Goal: Navigation & Orientation: Find specific page/section

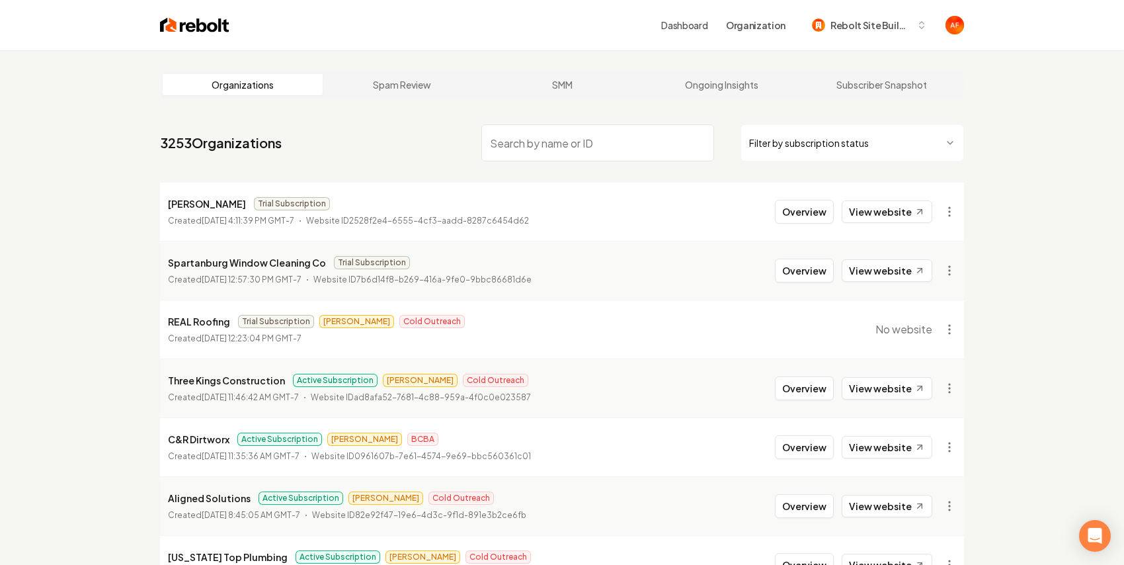
click at [183, 325] on p "REAL Roofing" at bounding box center [199, 321] width 62 height 16
copy p "REAL Roofing"
click at [294, 184] on li "[PERSON_NAME] Trial Subscription Created [DATE] 4:11:39 PM GMT-7 Website ID 252…" at bounding box center [562, 212] width 804 height 58
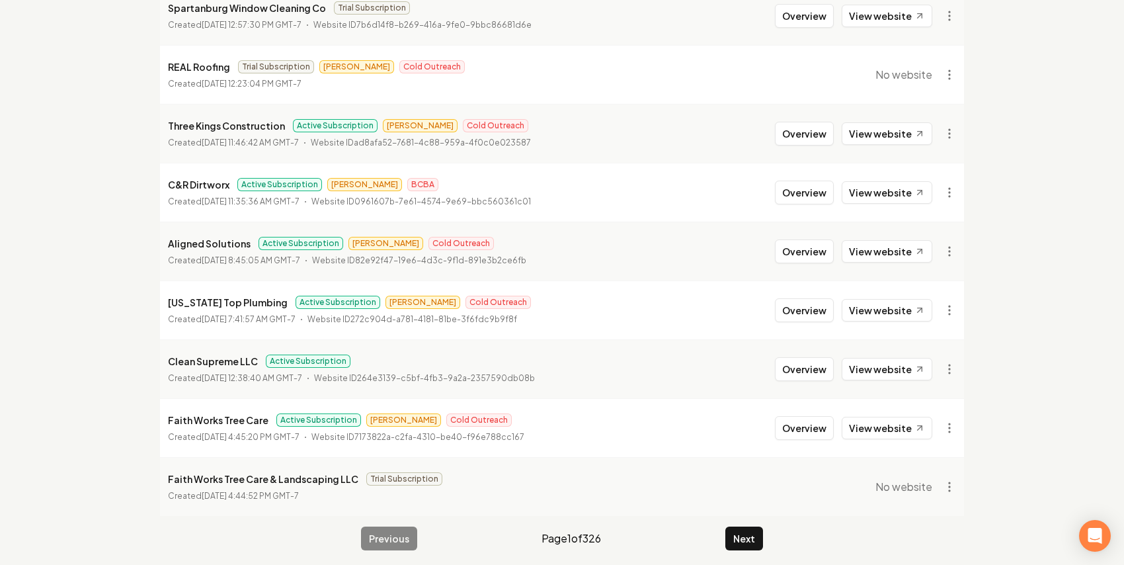
scroll to position [261, 0]
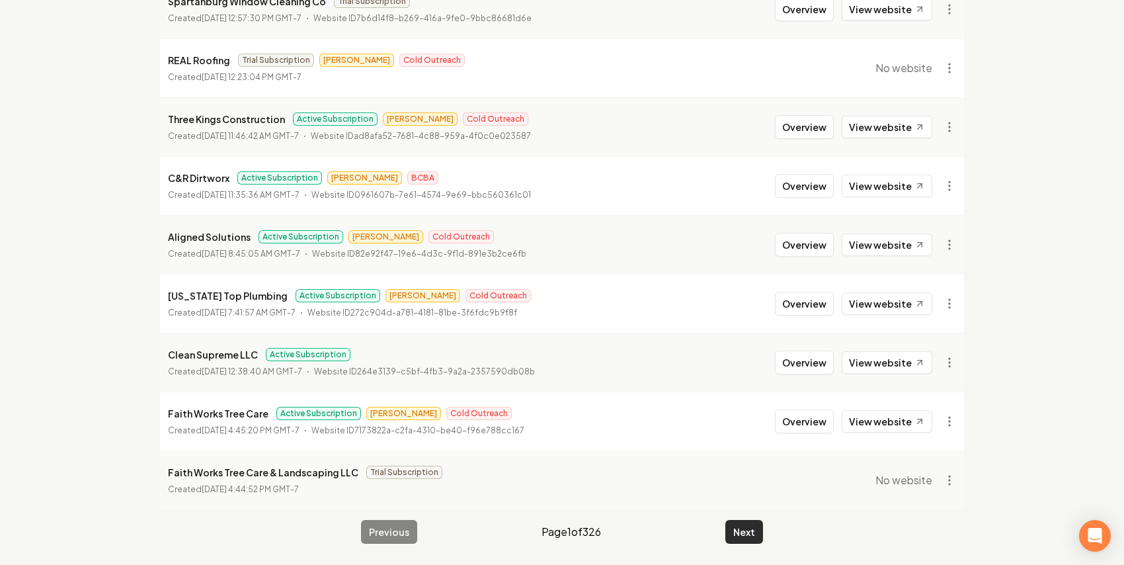
click at [725, 522] on button "Next" at bounding box center [744, 532] width 38 height 24
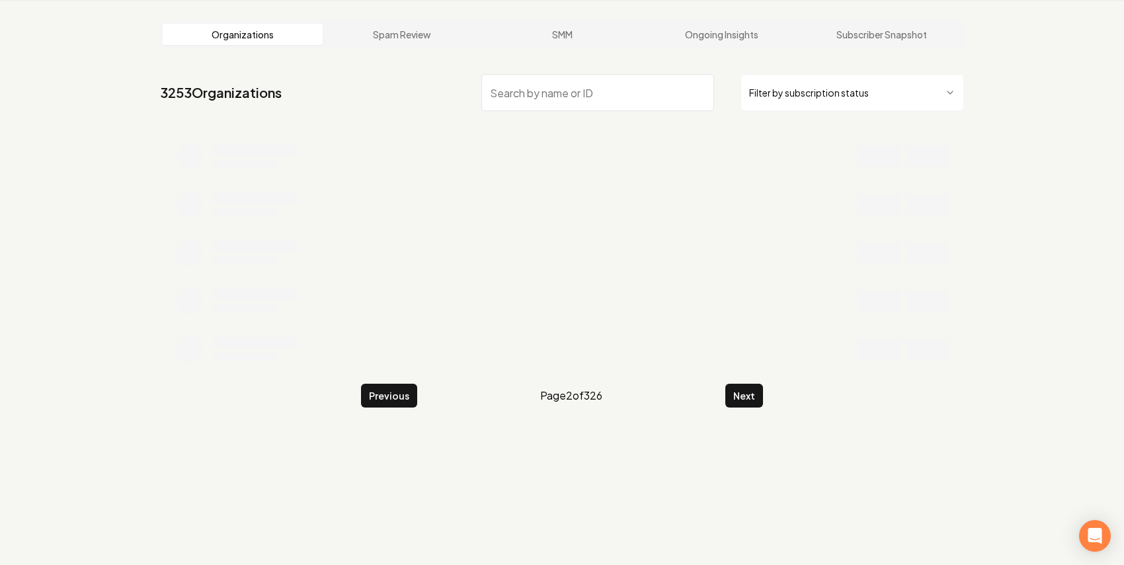
scroll to position [50, 0]
click at [384, 393] on button "Previous" at bounding box center [389, 396] width 56 height 24
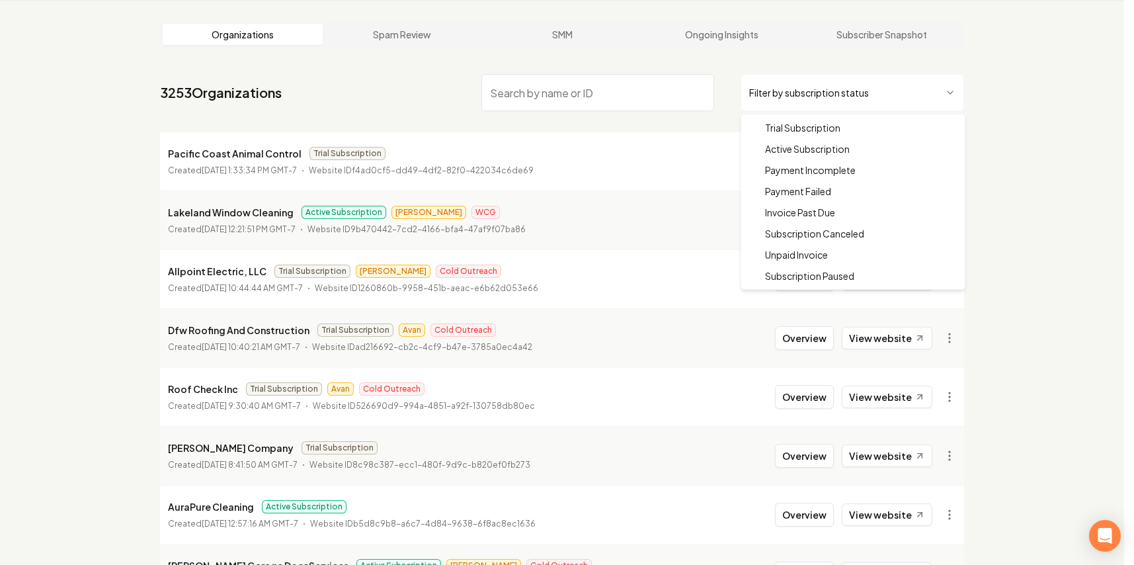
click at [827, 101] on html "Dashboard Organization Rebolt Site Builder Organizations Spam Review SMM Ongoin…" at bounding box center [567, 232] width 1134 height 565
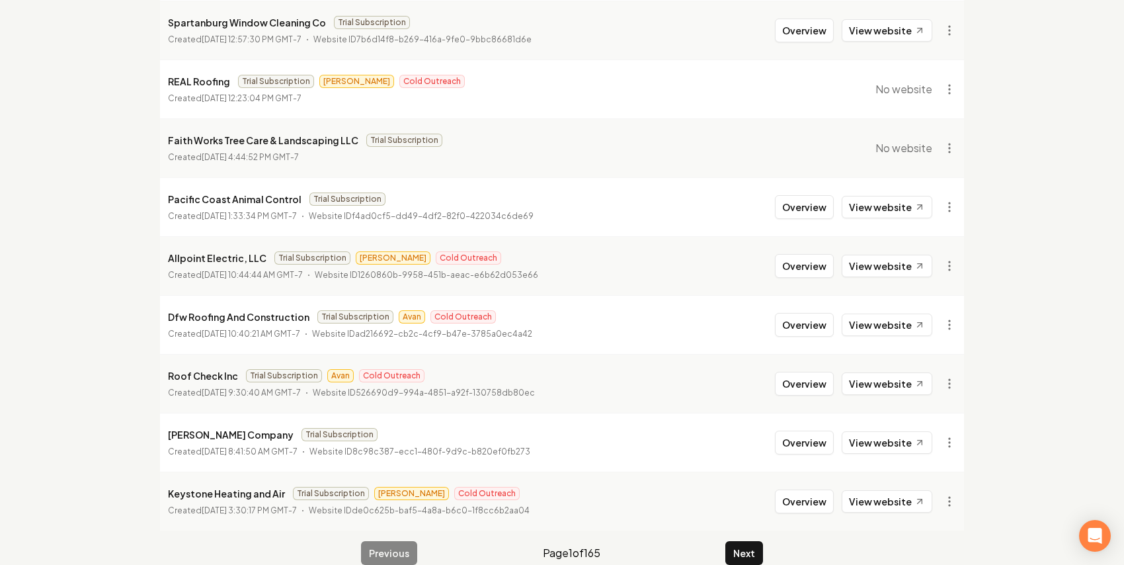
scroll to position [261, 0]
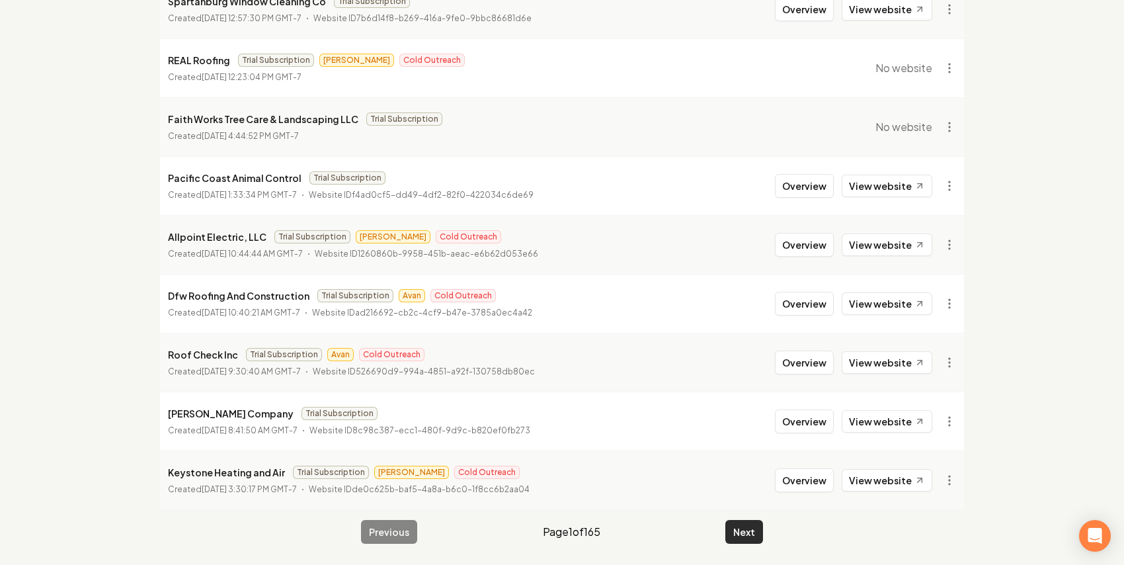
click at [745, 538] on button "Next" at bounding box center [744, 532] width 38 height 24
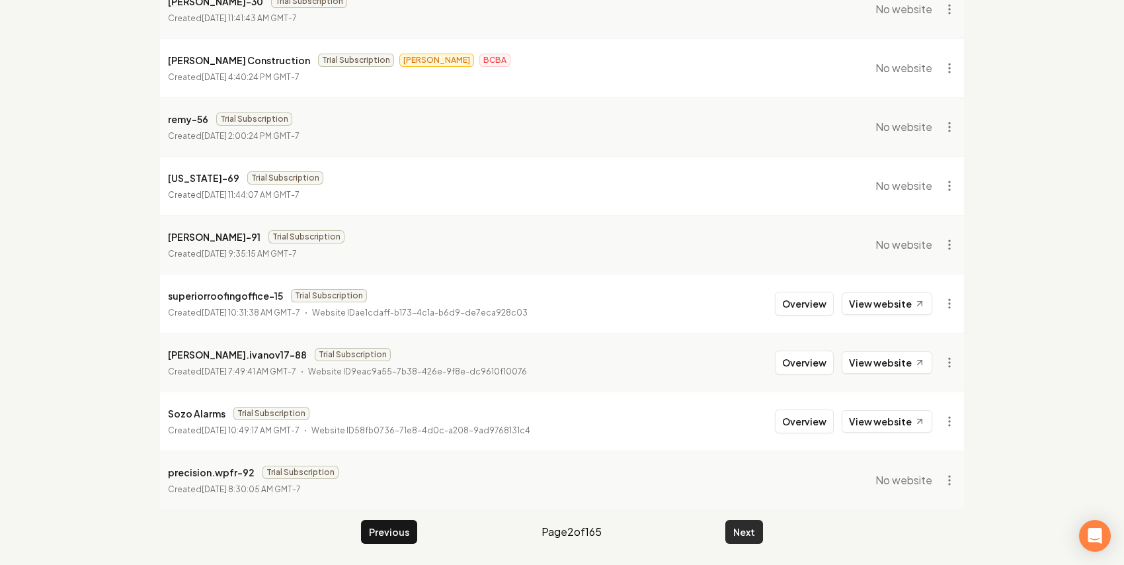
click at [749, 534] on button "Next" at bounding box center [744, 532] width 38 height 24
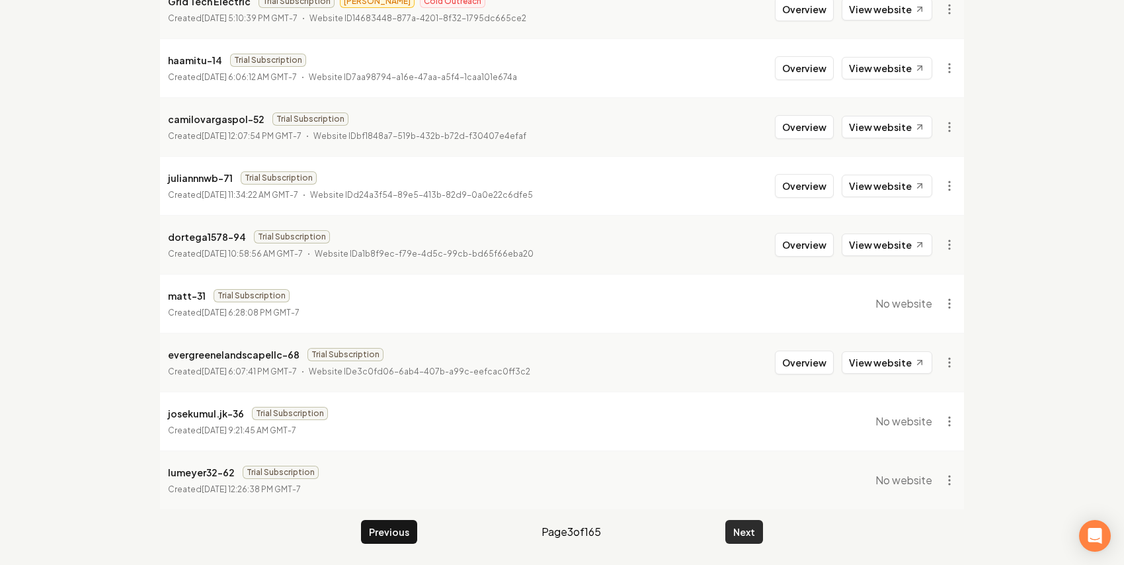
click at [749, 524] on button "Next" at bounding box center [744, 532] width 38 height 24
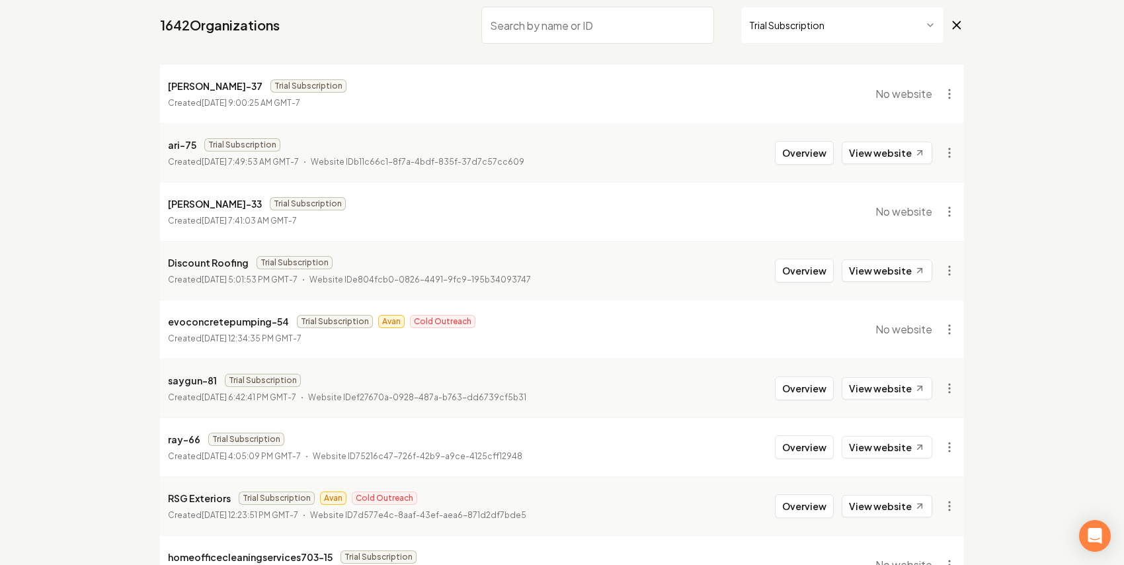
scroll to position [261, 0]
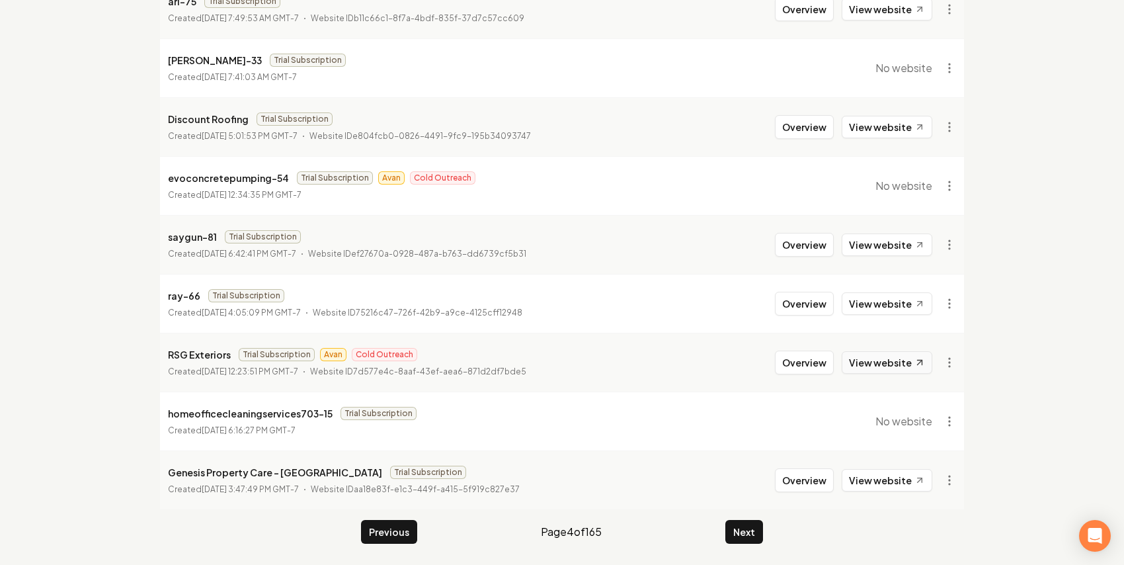
click at [891, 366] on link "View website" at bounding box center [887, 362] width 91 height 22
drag, startPoint x: 744, startPoint y: 528, endPoint x: 1034, endPoint y: 247, distance: 403.6
click at [744, 528] on button "Next" at bounding box center [744, 532] width 38 height 24
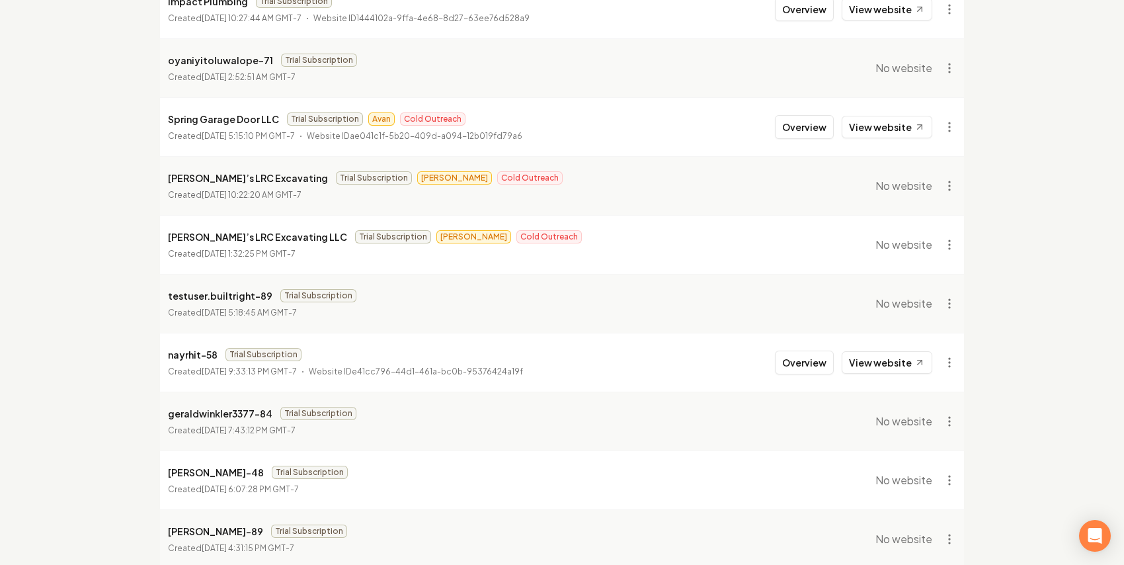
scroll to position [100, 0]
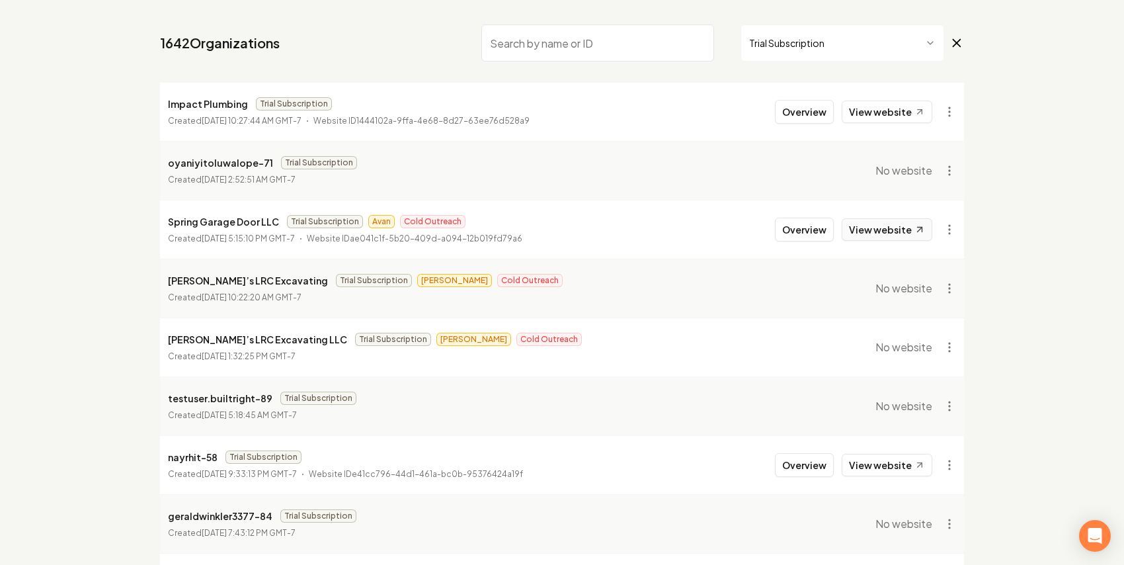
click at [895, 222] on link "View website" at bounding box center [887, 229] width 91 height 22
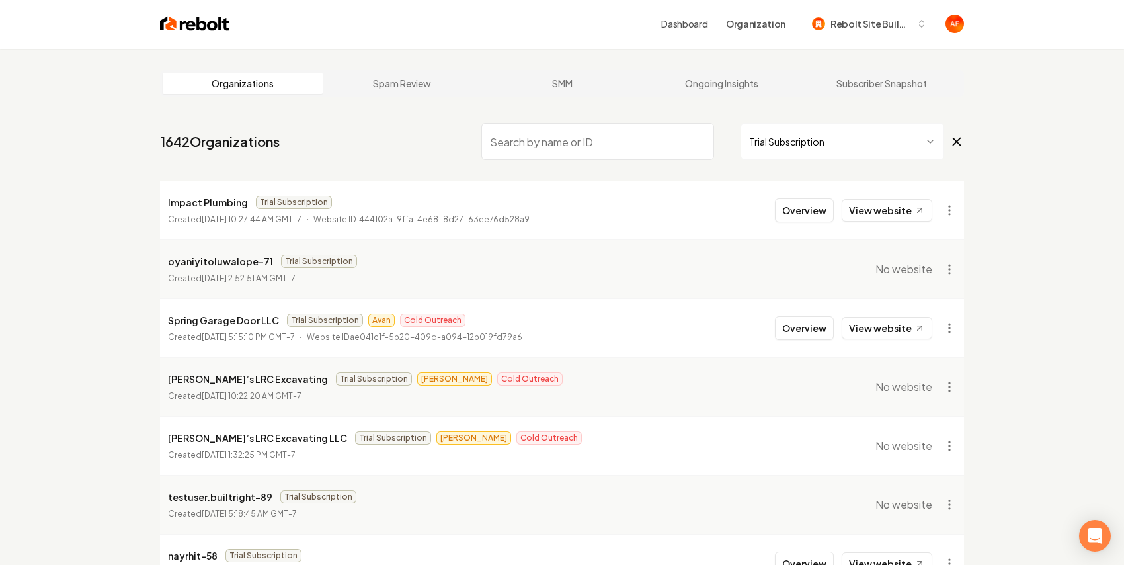
scroll to position [0, 0]
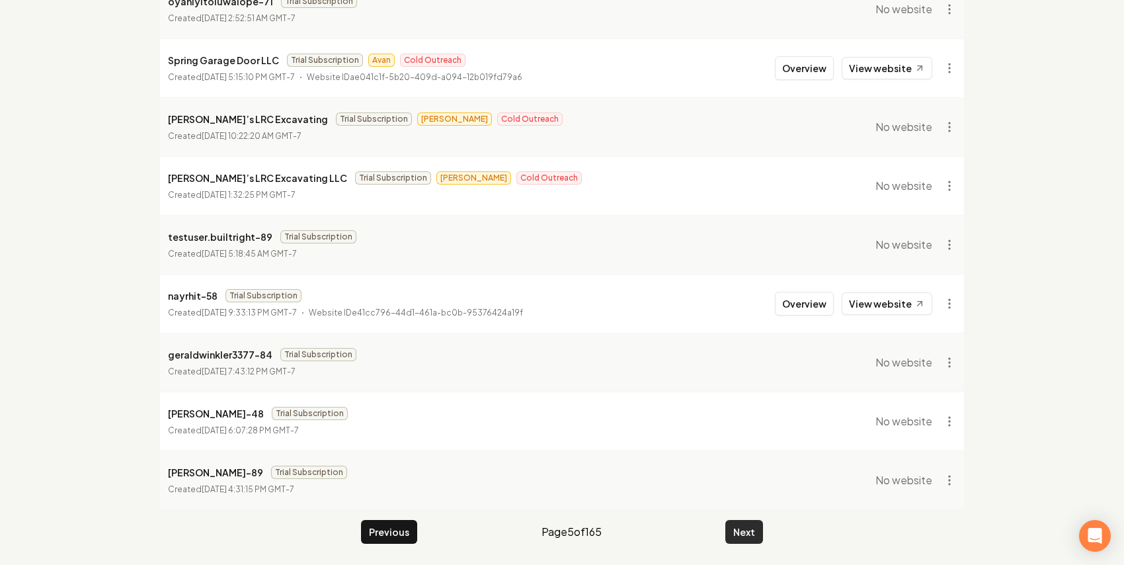
click at [729, 520] on button "Next" at bounding box center [744, 532] width 38 height 24
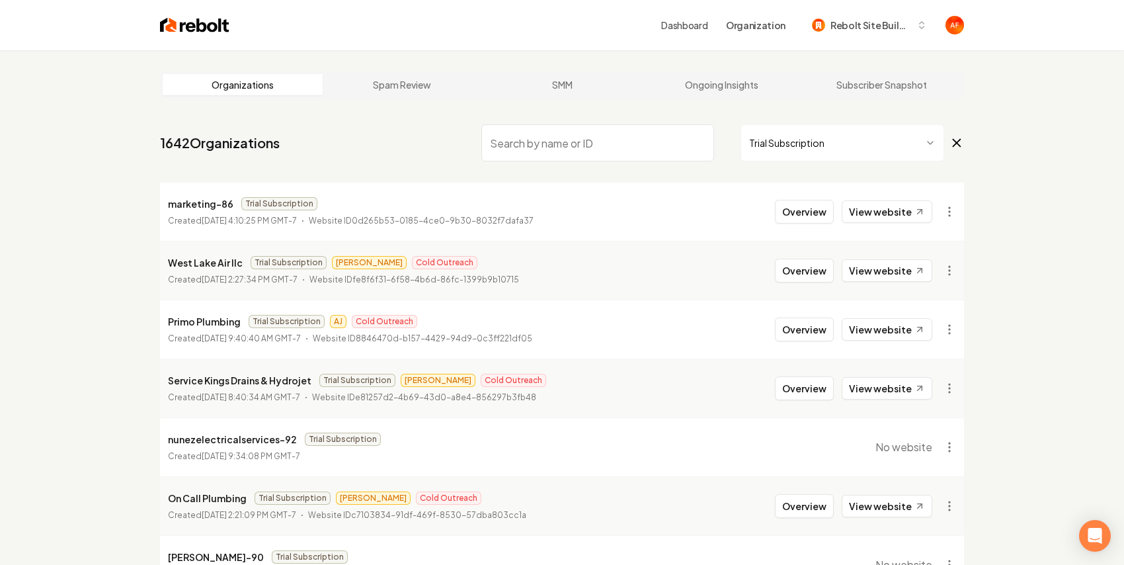
drag, startPoint x: 299, startPoint y: 259, endPoint x: 441, endPoint y: 284, distance: 144.4
click at [441, 284] on div "West Lake Air llc Trial Subscription [PERSON_NAME] Outreach Created [DATE] 2:27…" at bounding box center [343, 271] width 351 height 32
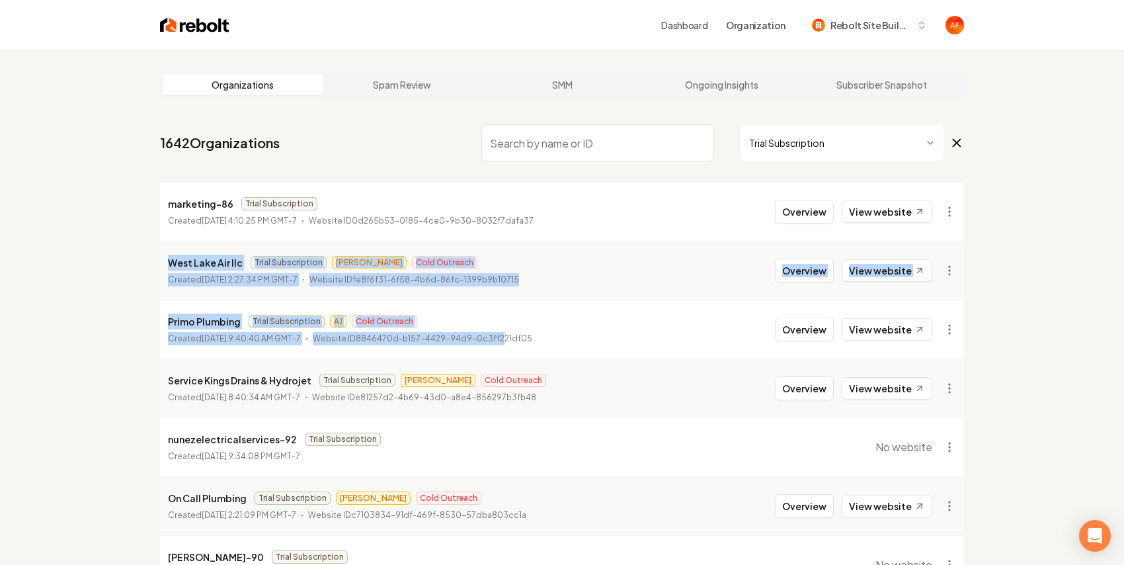
drag, startPoint x: 532, startPoint y: 343, endPoint x: 202, endPoint y: 248, distance: 342.8
click at [198, 246] on ul "marketing-86 Trial Subscription Created [DATE] 4:10:25 PM GMT-7 Website ID 0d26…" at bounding box center [562, 477] width 804 height 588
drag, startPoint x: 535, startPoint y: 286, endPoint x: 643, endPoint y: 409, distance: 163.5
click at [519, 286] on p "Website ID fe8f6f31-6f58-4b6d-86fc-1399b9b10715" at bounding box center [414, 279] width 210 height 13
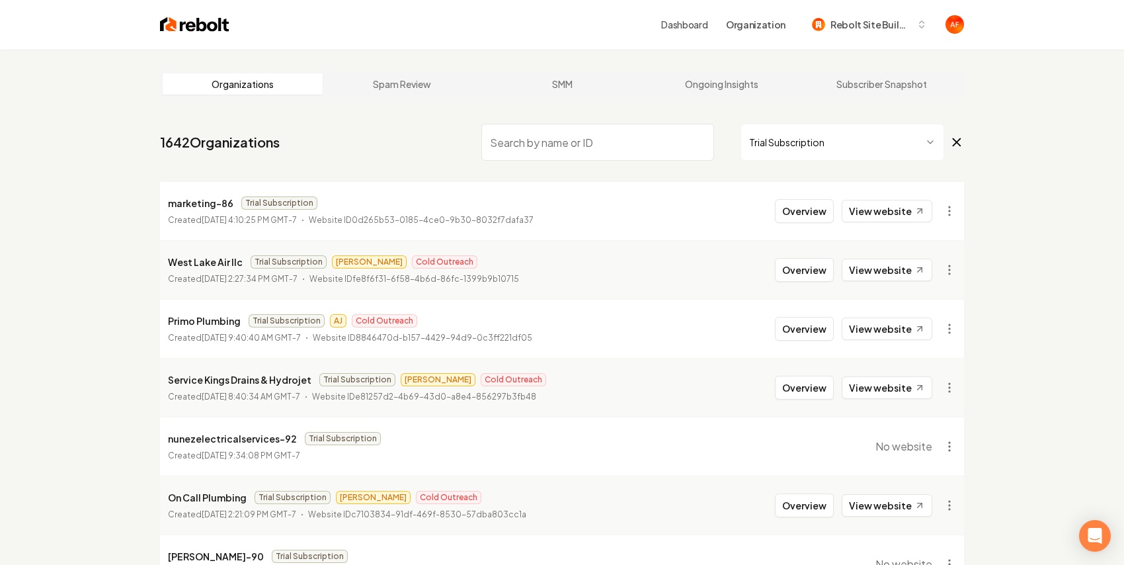
scroll to position [261, 0]
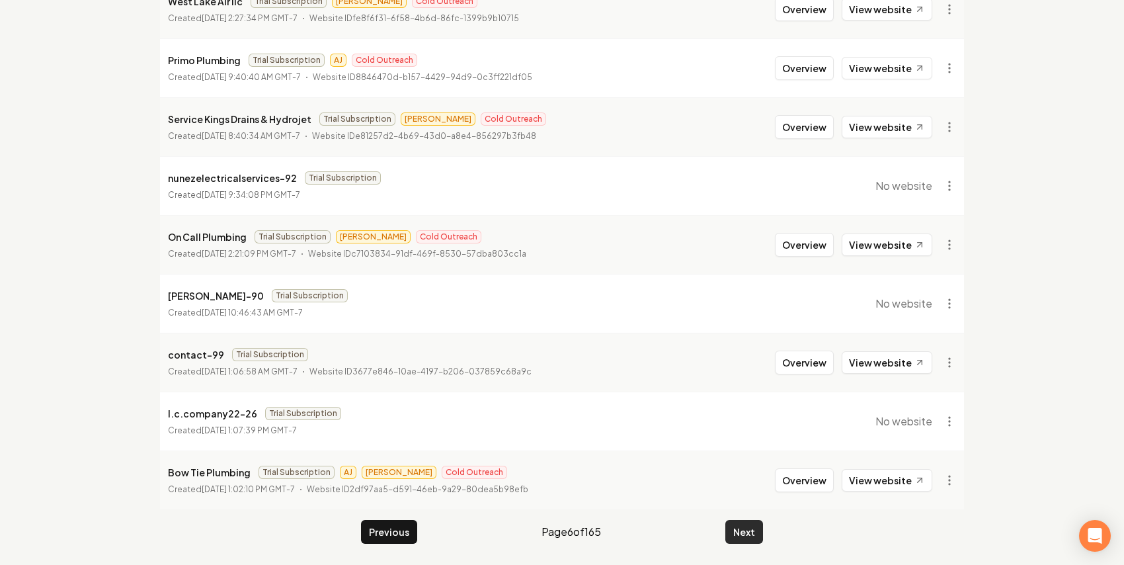
click at [743, 522] on button "Next" at bounding box center [744, 532] width 38 height 24
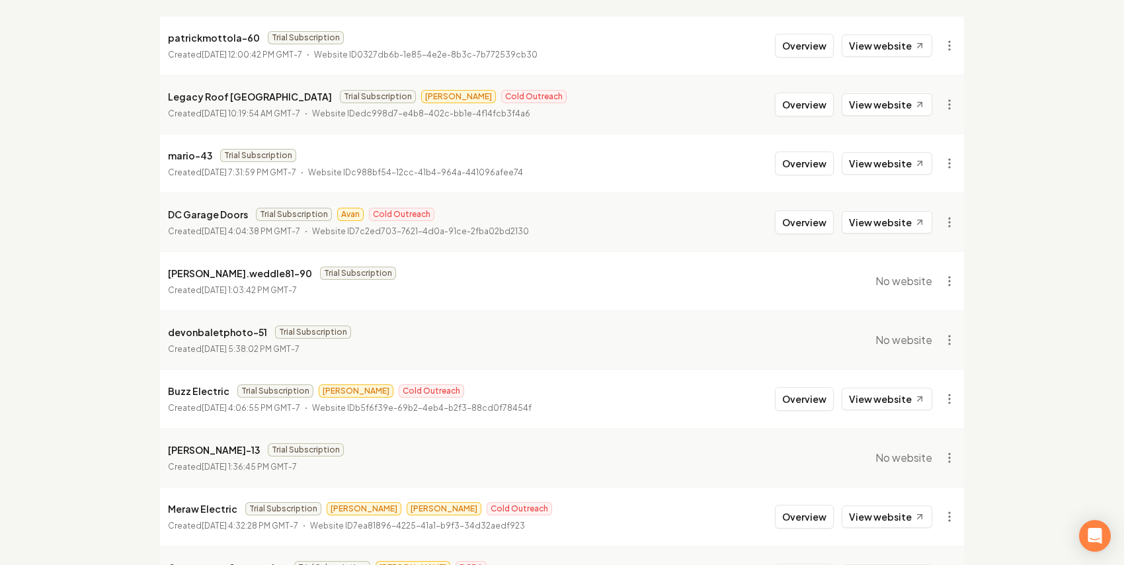
scroll to position [157, 0]
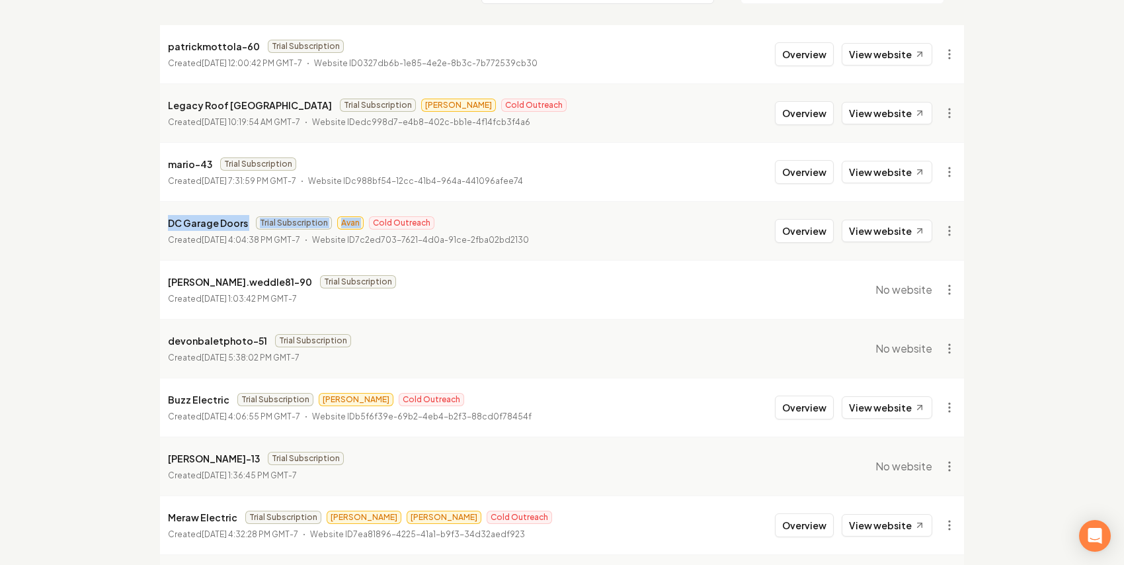
drag, startPoint x: 163, startPoint y: 220, endPoint x: 461, endPoint y: 208, distance: 297.8
click at [461, 208] on li "DC Garage Doors Trial Subscription Avan Cold Outreach Created [DATE] 4:04:38 PM…" at bounding box center [562, 230] width 804 height 59
drag, startPoint x: 463, startPoint y: 216, endPoint x: 495, endPoint y: 220, distance: 31.9
click at [463, 216] on div "DC Garage Doors Trial Subscription Avan Cold Outreach" at bounding box center [348, 223] width 361 height 16
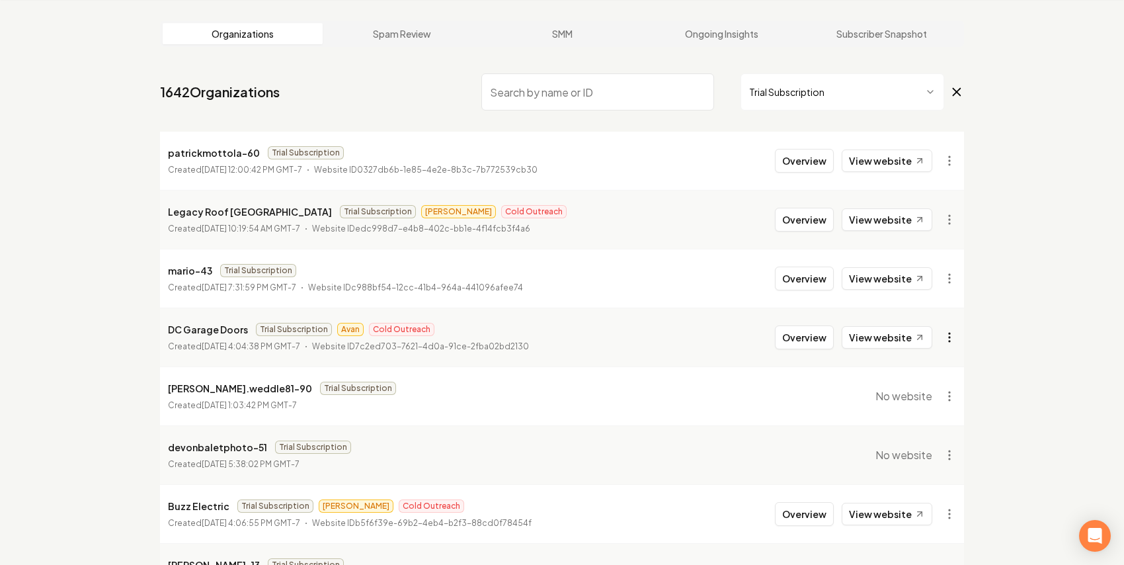
scroll to position [50, 0]
click at [902, 336] on link "View website" at bounding box center [887, 338] width 91 height 22
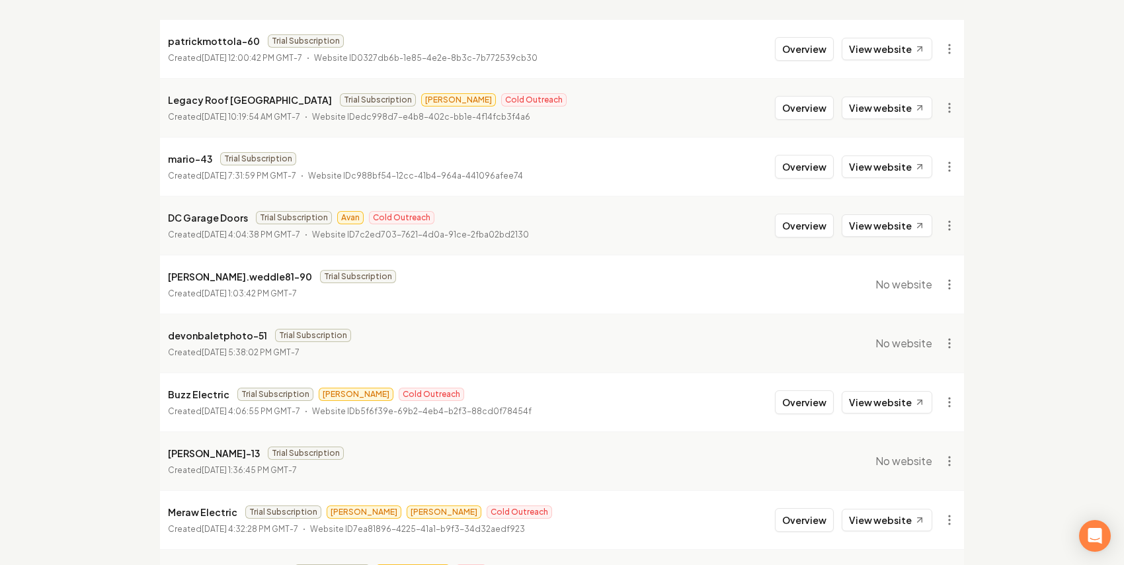
scroll to position [261, 0]
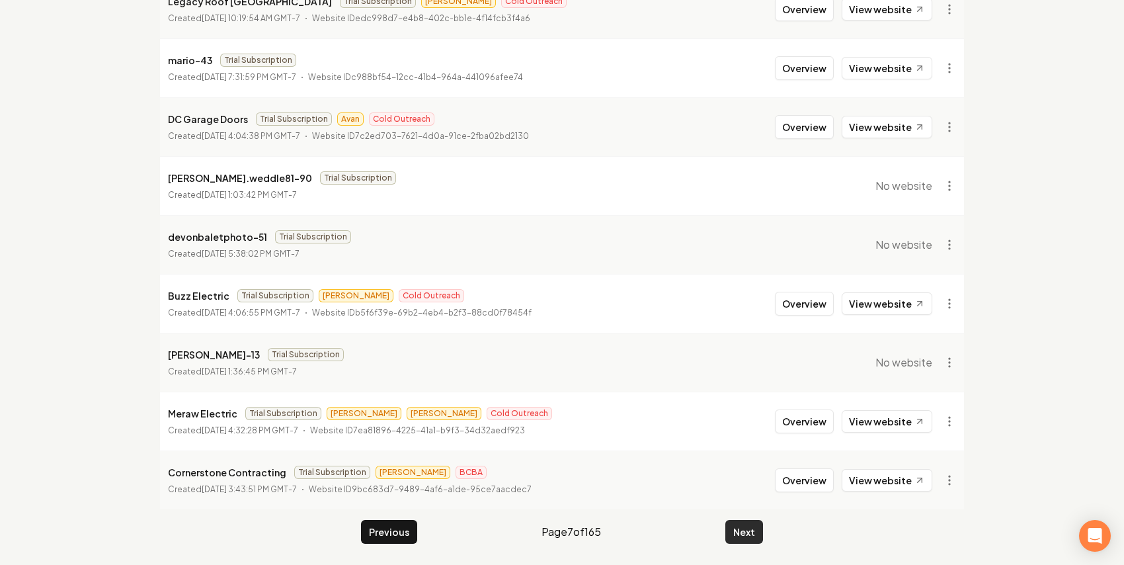
click at [736, 534] on button "Next" at bounding box center [744, 532] width 38 height 24
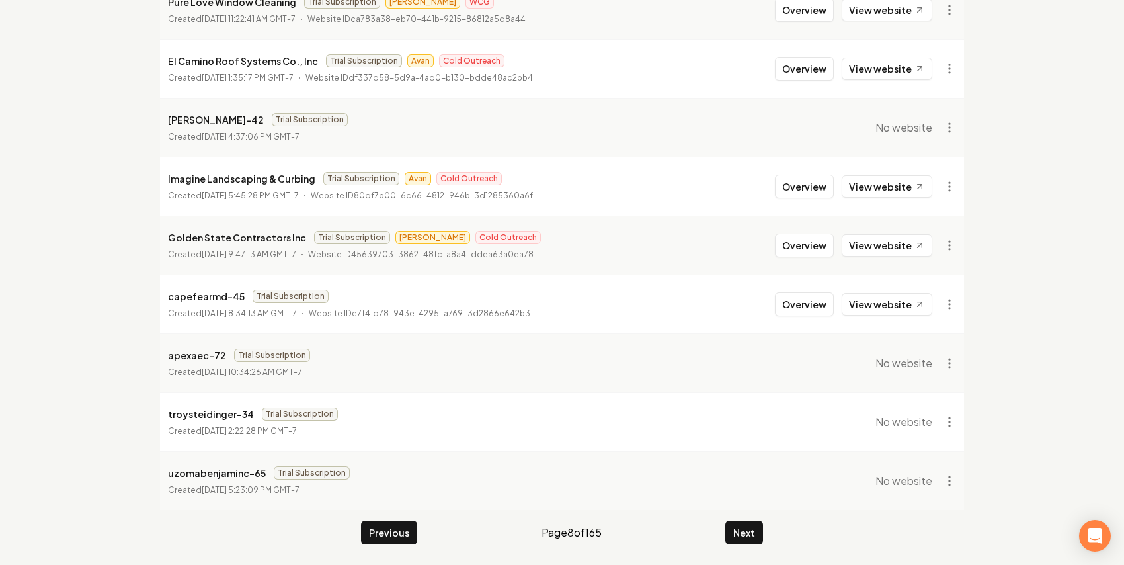
scroll to position [261, 0]
drag, startPoint x: 743, startPoint y: 514, endPoint x: 745, endPoint y: 525, distance: 10.7
click at [743, 514] on main "Organizations Spam Review SMM Ongoing Insights Subscriber Snapshot 1642 Organiz…" at bounding box center [562, 177] width 846 height 776
click at [745, 525] on button "Next" at bounding box center [744, 532] width 38 height 24
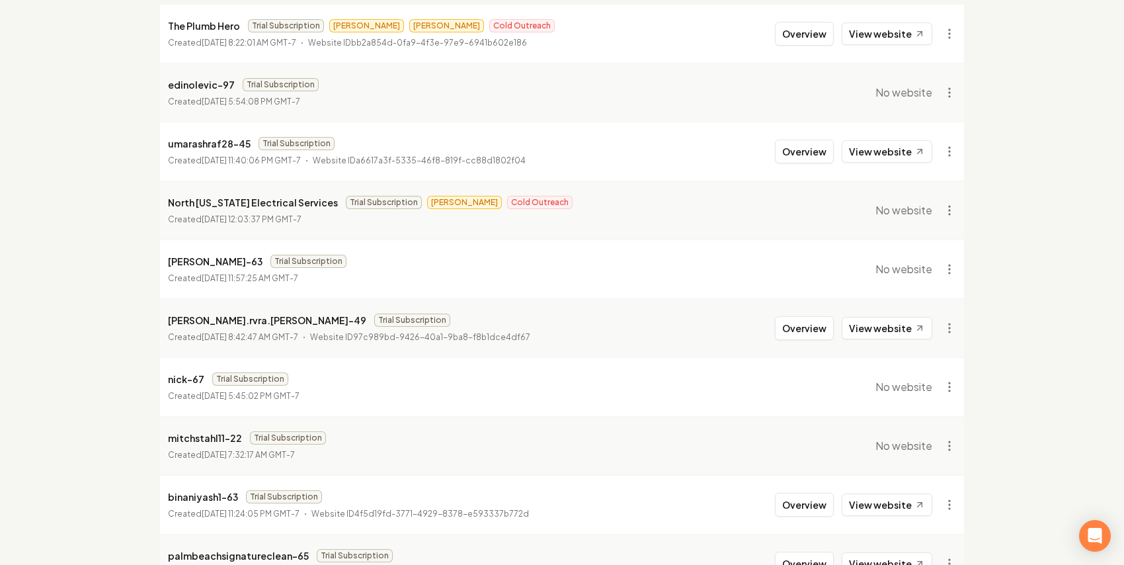
scroll to position [261, 0]
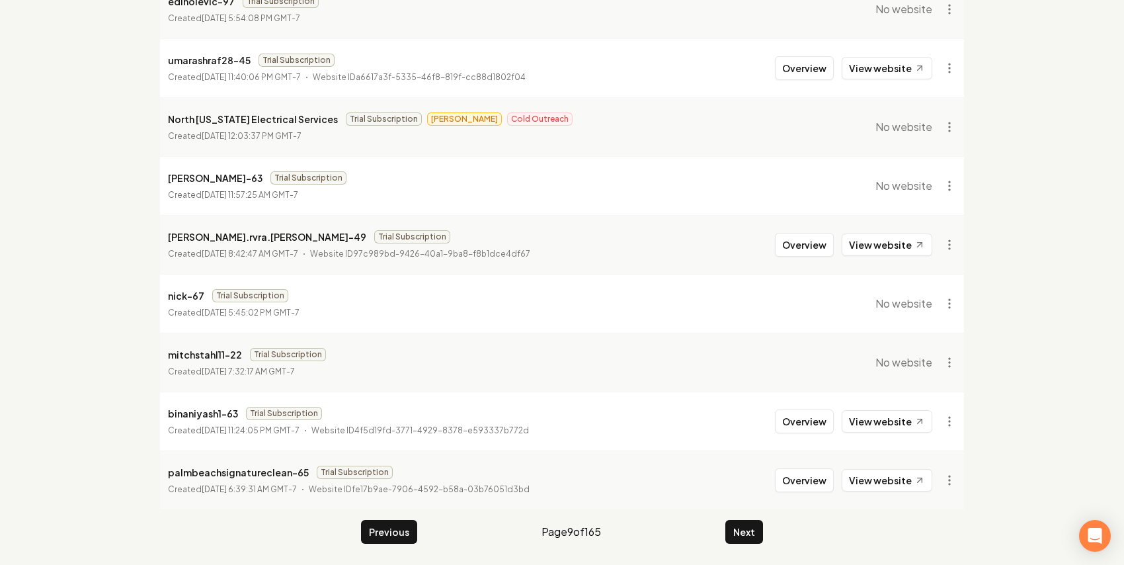
click at [763, 534] on main "Organizations Spam Review SMM Ongoing Insights Subscriber Snapshot 1642 Organiz…" at bounding box center [562, 177] width 846 height 776
click at [760, 532] on button "Next" at bounding box center [744, 532] width 38 height 24
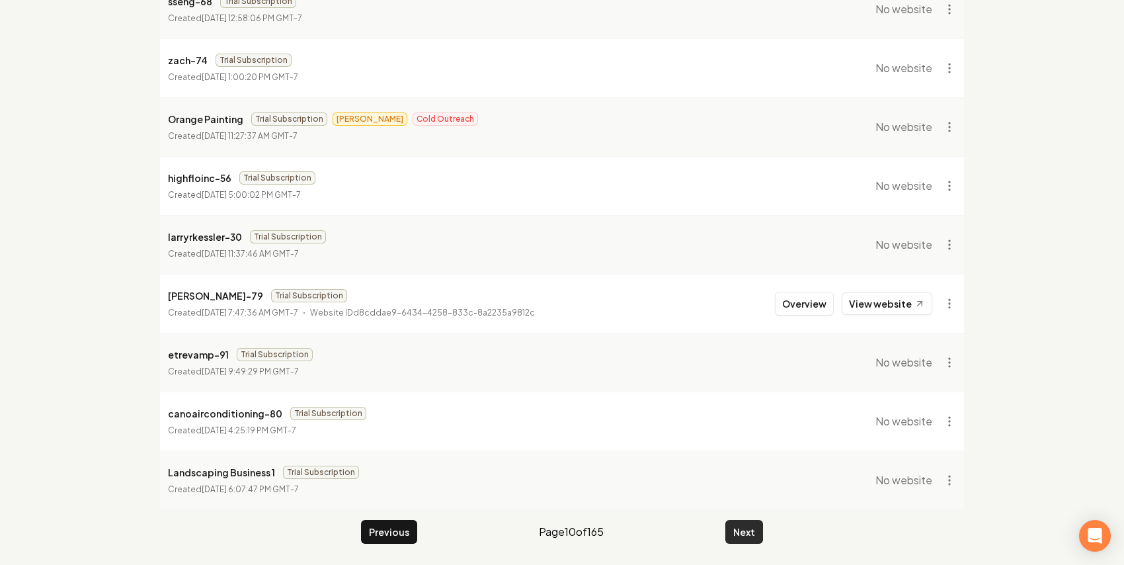
click at [740, 522] on button "Next" at bounding box center [744, 532] width 38 height 24
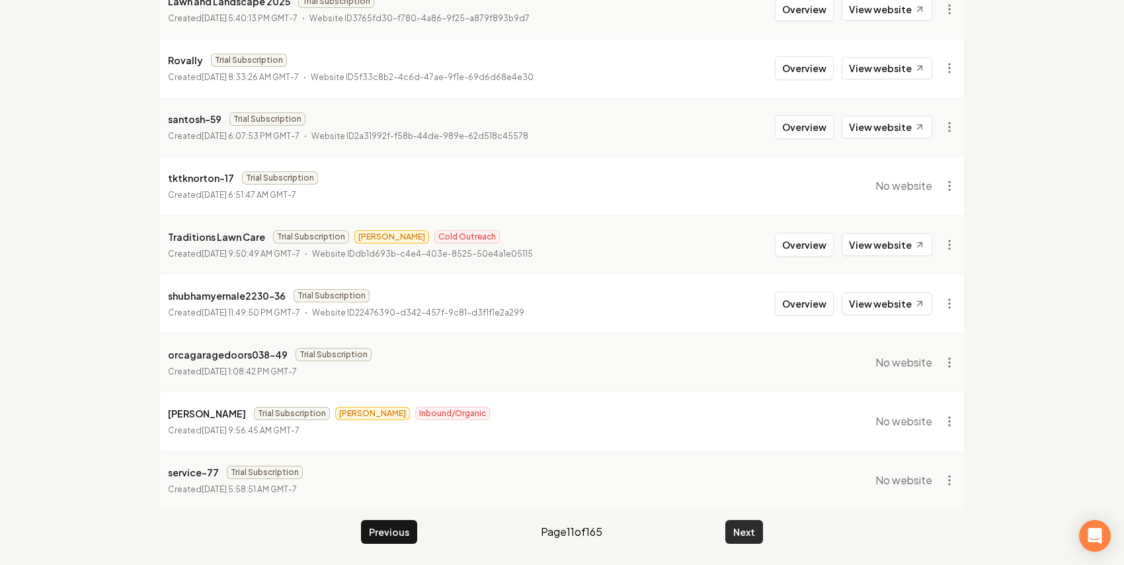
click at [737, 521] on button "Next" at bounding box center [744, 532] width 38 height 24
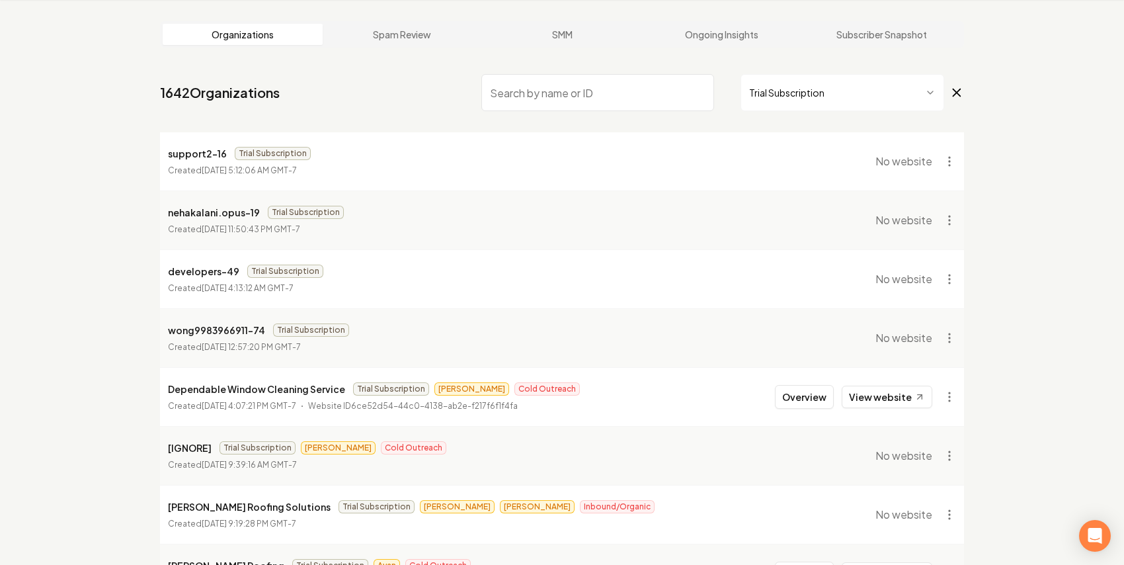
scroll to position [261, 0]
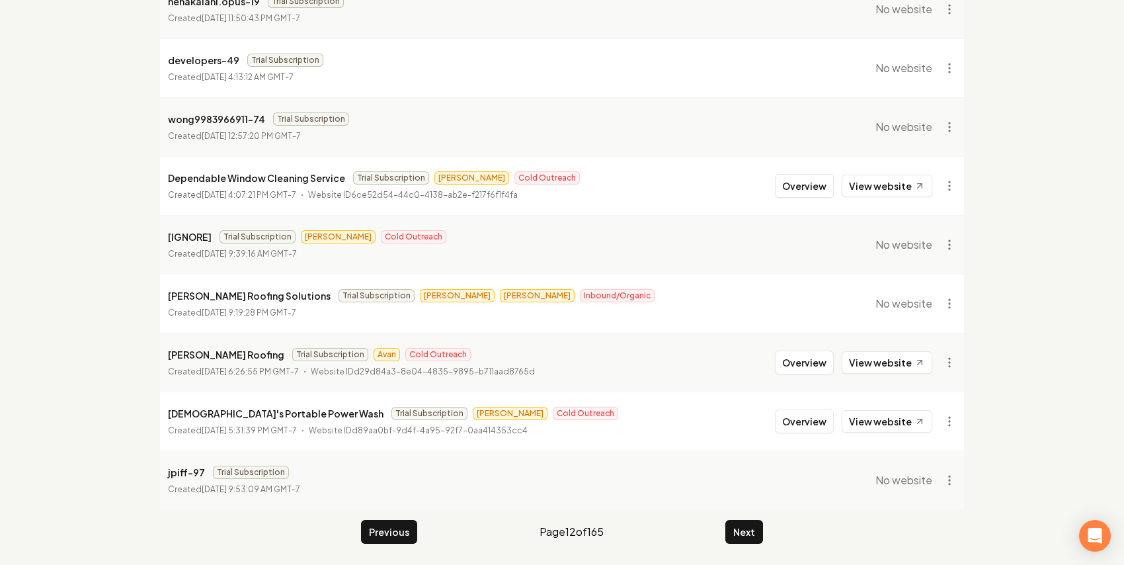
click at [1121, 261] on div "Organizations Spam Review SMM Ongoing Insights Subscriber Snapshot 1642 Organiz…" at bounding box center [562, 177] width 1124 height 776
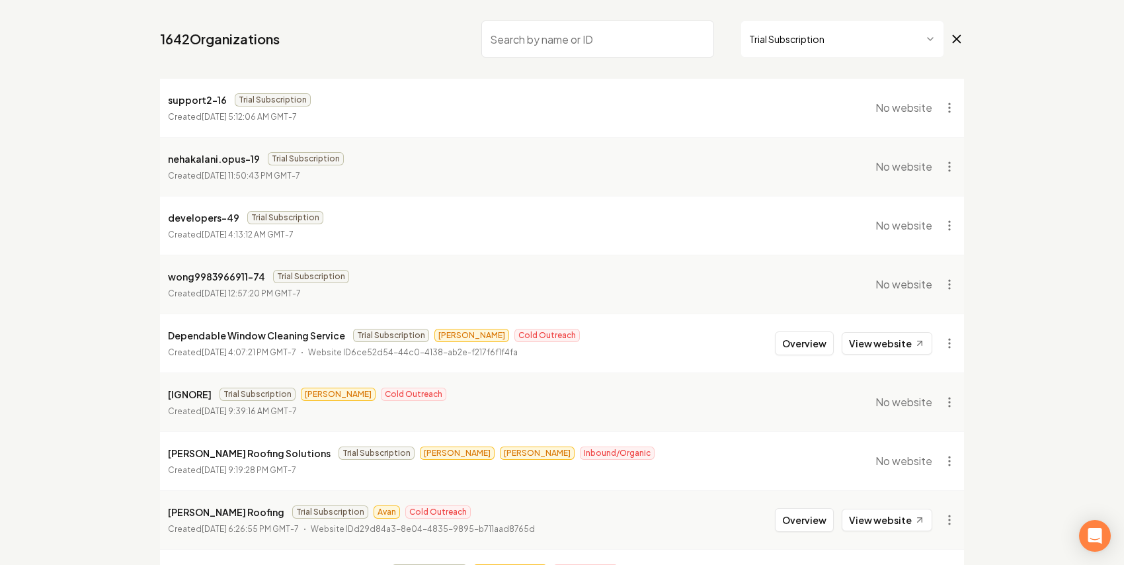
scroll to position [0, 0]
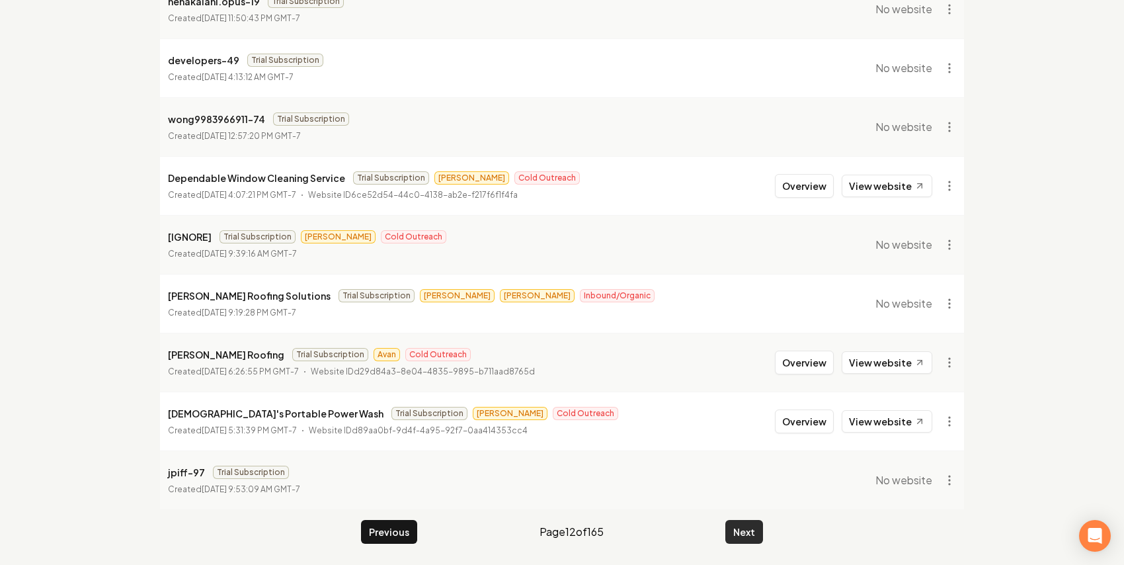
click at [749, 535] on button "Next" at bounding box center [744, 532] width 38 height 24
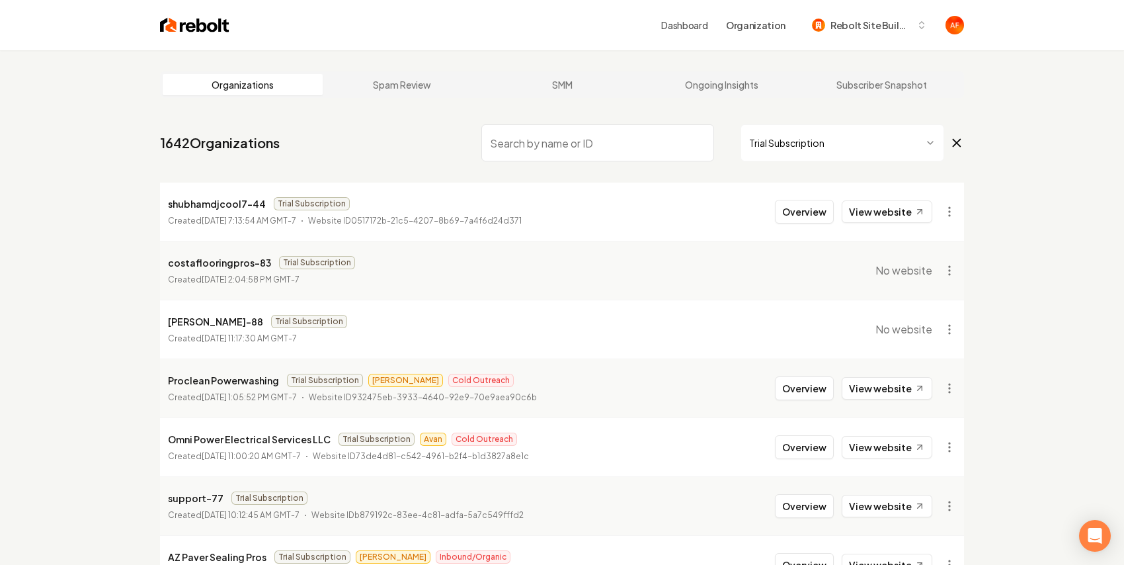
click at [883, 458] on div "Overview View website" at bounding box center [853, 447] width 157 height 24
click at [884, 454] on link "View website" at bounding box center [887, 447] width 91 height 22
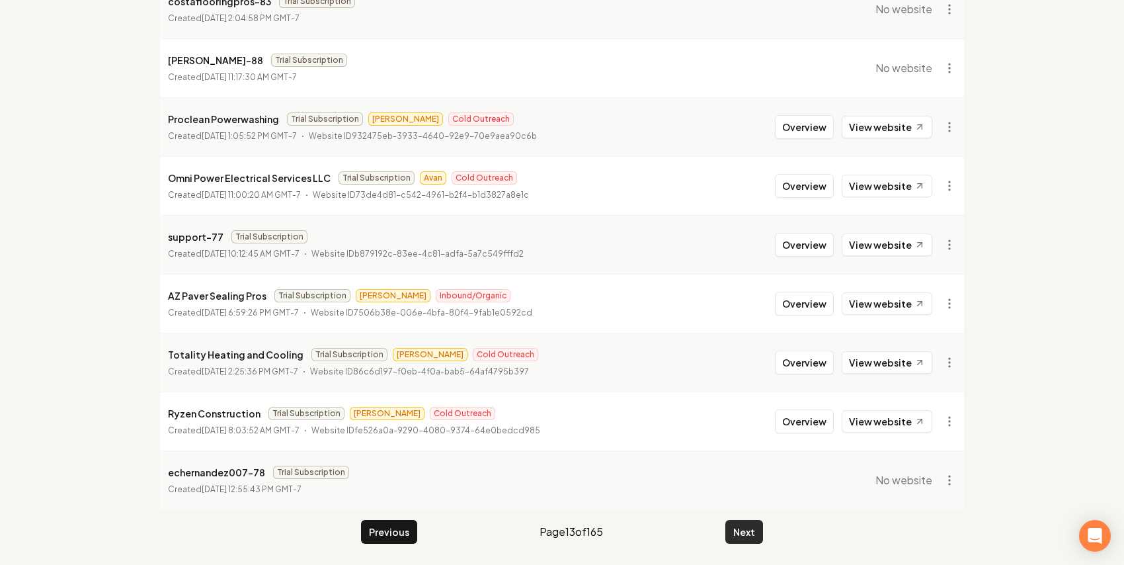
click at [730, 532] on button "Next" at bounding box center [744, 532] width 38 height 24
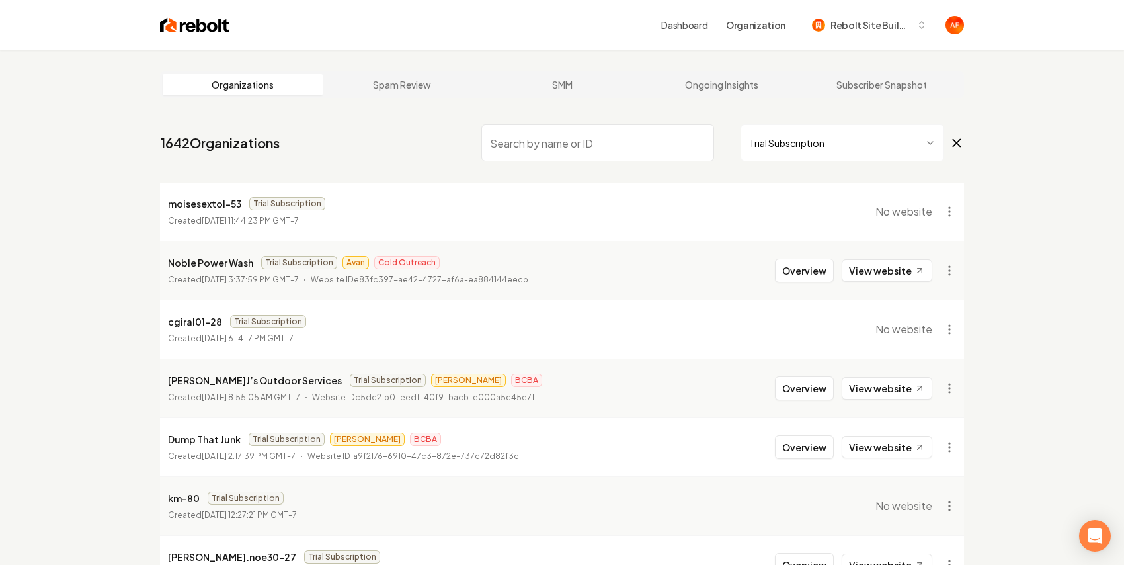
click at [899, 257] on li "Noble Power Wash Trial Subscription Avan Cold Outreach Created [DATE] 3:37:59 P…" at bounding box center [562, 270] width 804 height 59
click at [896, 272] on link "View website" at bounding box center [887, 270] width 91 height 22
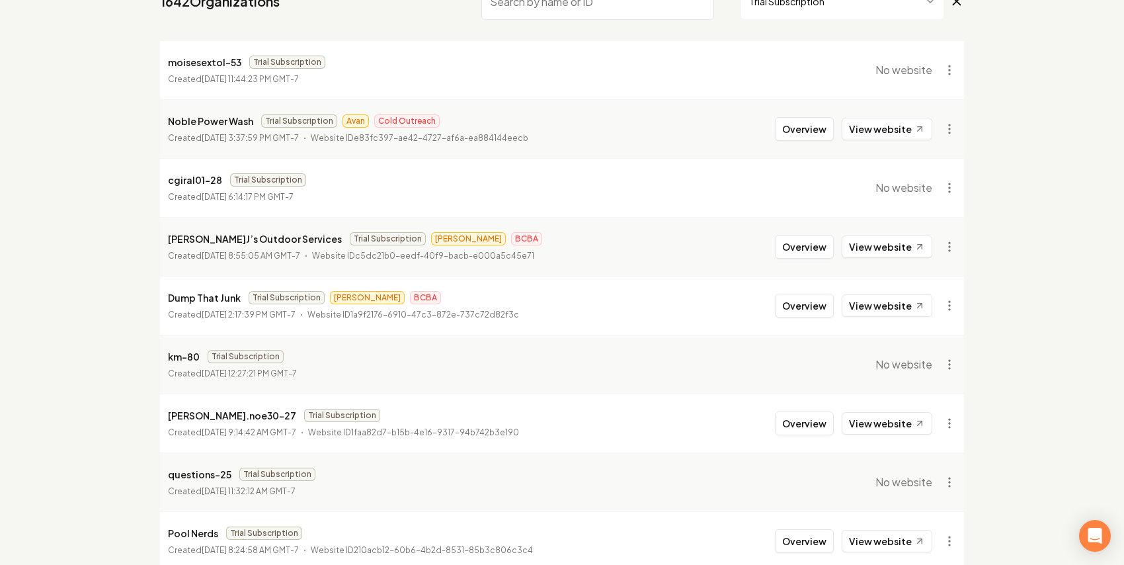
scroll to position [261, 0]
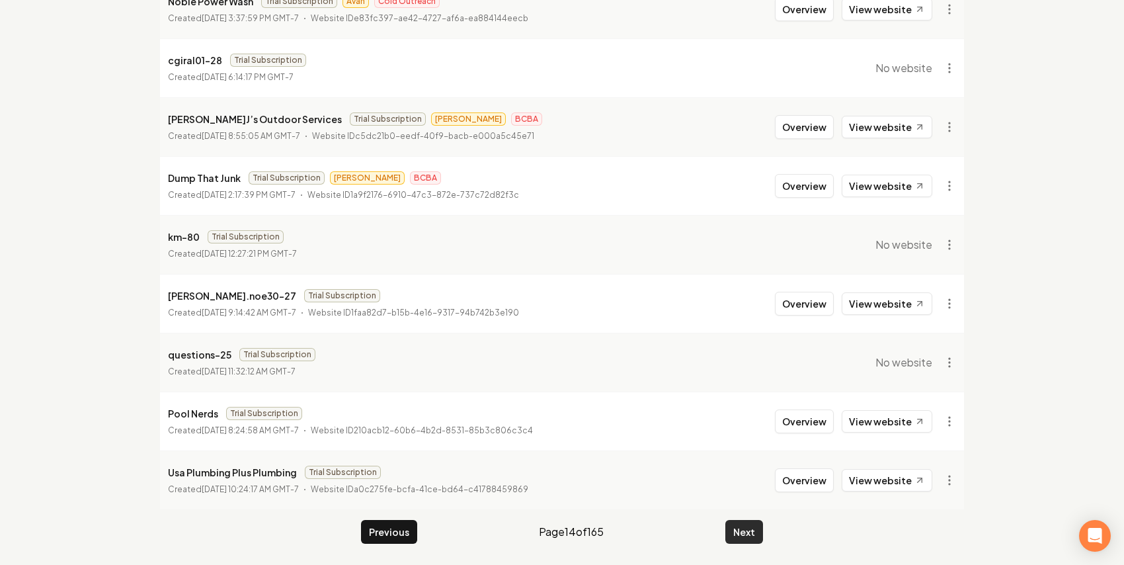
click at [747, 535] on button "Next" at bounding box center [744, 532] width 38 height 24
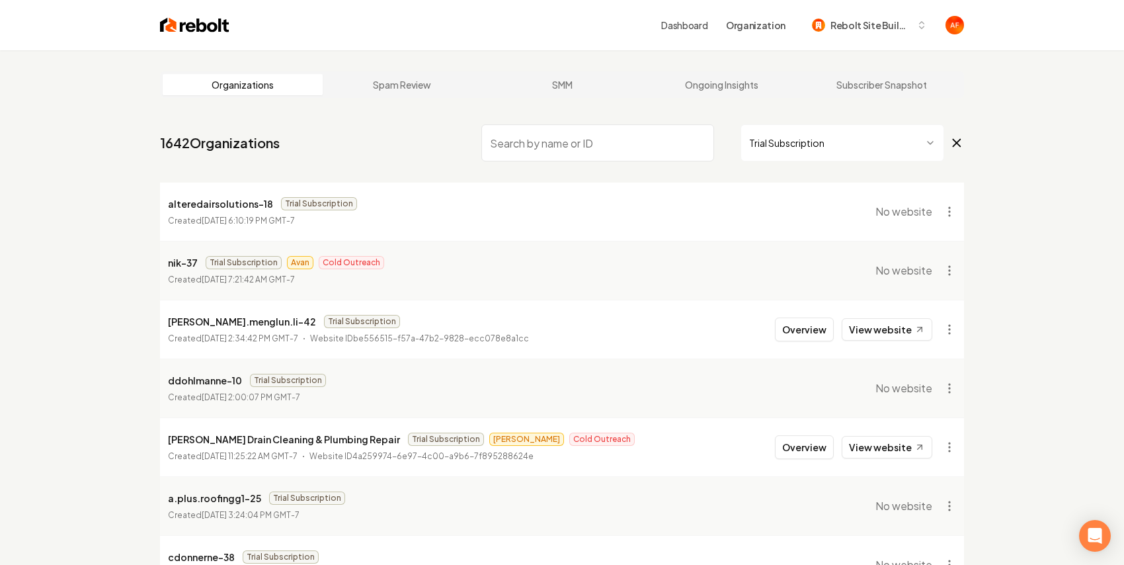
scroll to position [261, 0]
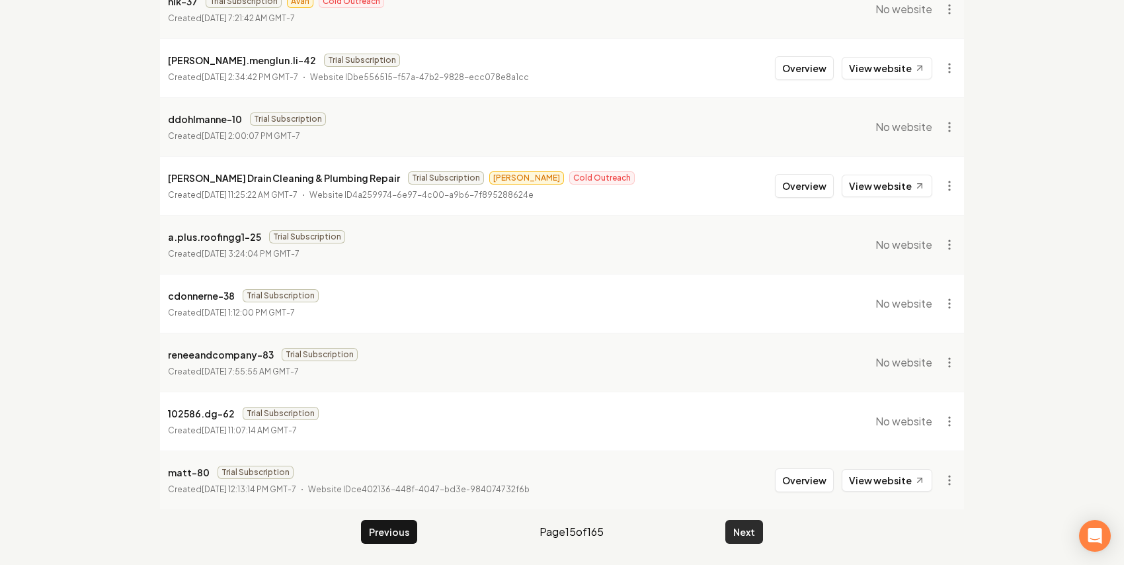
click at [737, 540] on button "Next" at bounding box center [744, 532] width 38 height 24
